Goal: Transaction & Acquisition: Purchase product/service

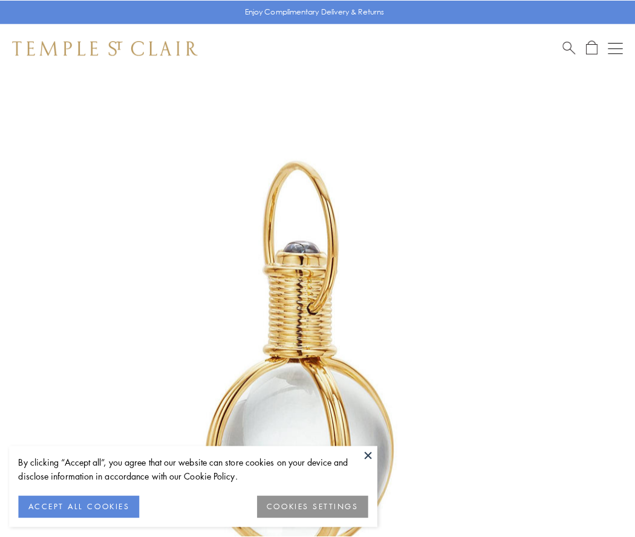
scroll to position [316, 0]
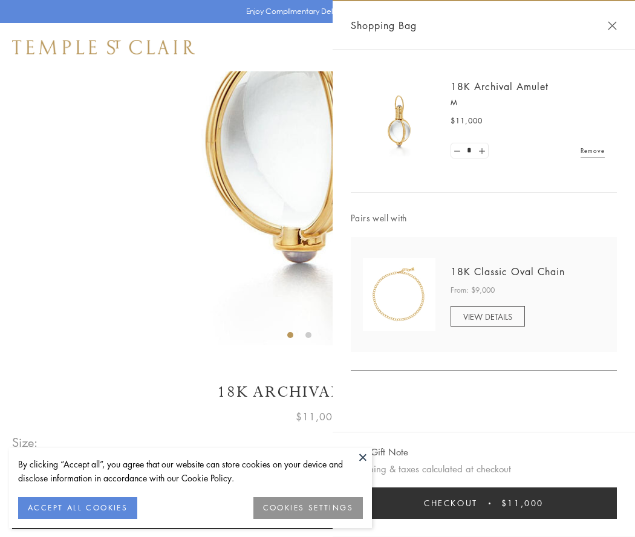
click at [484, 503] on button "Checkout $11,000" at bounding box center [484, 503] width 266 height 31
